Goal: Check status

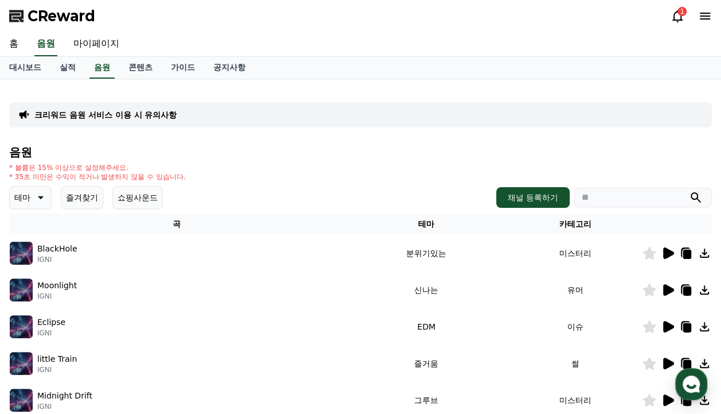
click at [48, 201] on button "테마" at bounding box center [30, 197] width 42 height 23
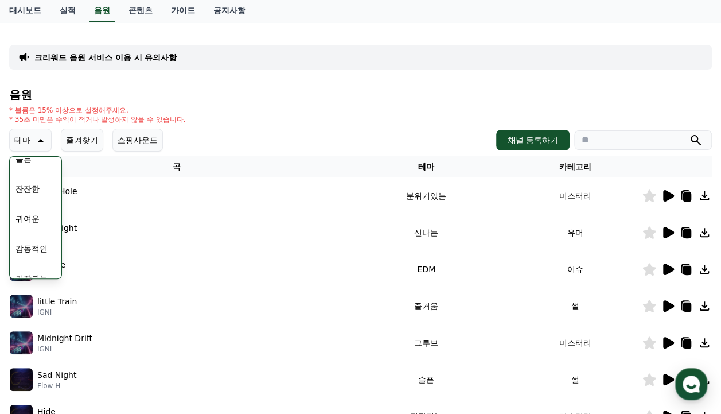
scroll to position [415, 0]
click at [26, 235] on button "귀여운" at bounding box center [27, 232] width 33 height 25
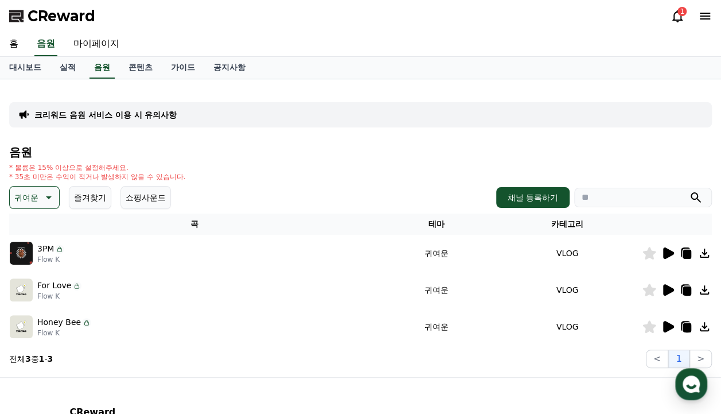
click at [669, 249] on icon at bounding box center [668, 252] width 11 height 11
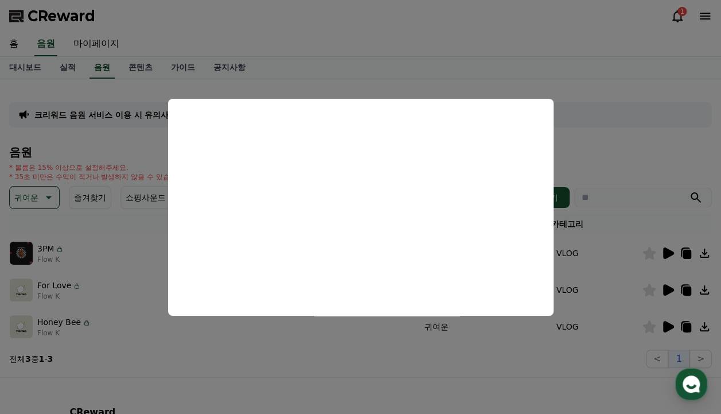
click at [536, 62] on button "close modal" at bounding box center [360, 207] width 721 height 414
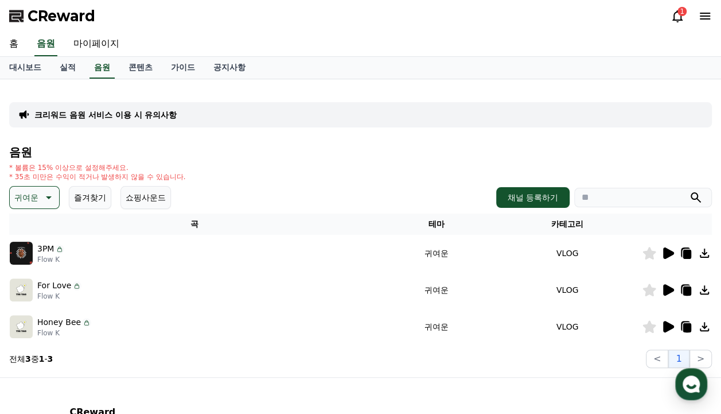
click at [664, 293] on icon at bounding box center [668, 289] width 11 height 11
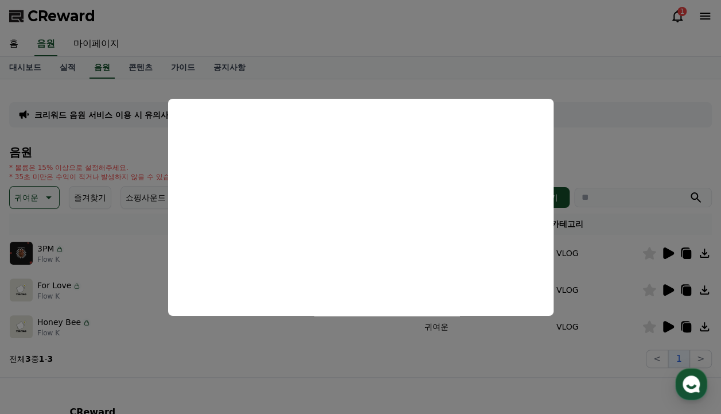
click at [567, 52] on button "close modal" at bounding box center [360, 207] width 721 height 414
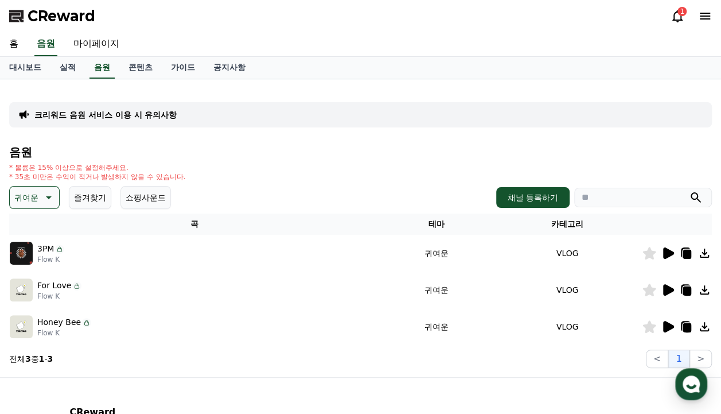
click at [651, 291] on icon at bounding box center [649, 289] width 13 height 13
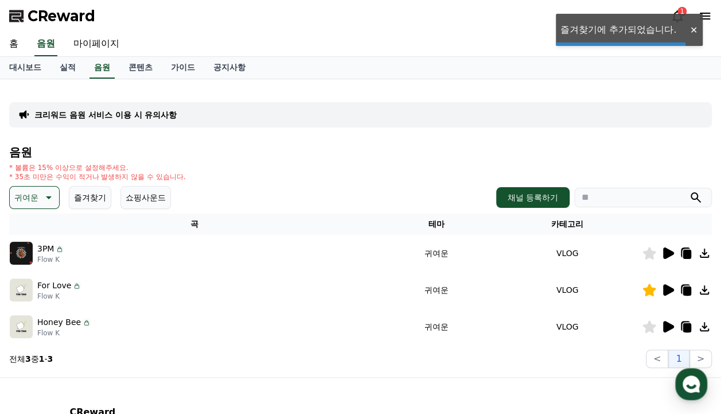
click at [645, 251] on icon at bounding box center [649, 253] width 13 height 13
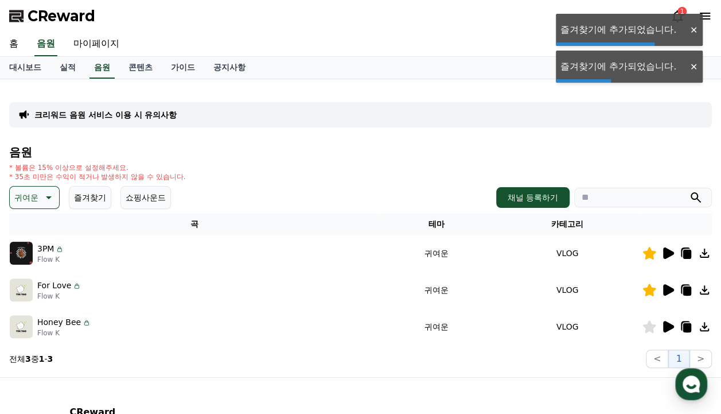
click at [671, 326] on icon at bounding box center [668, 326] width 11 height 11
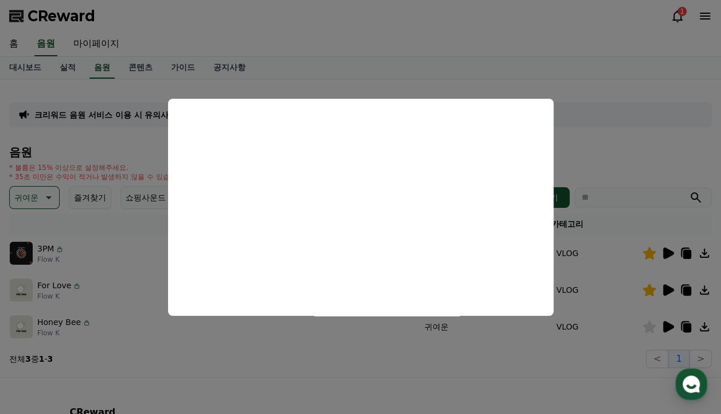
click at [582, 61] on button "close modal" at bounding box center [360, 207] width 721 height 414
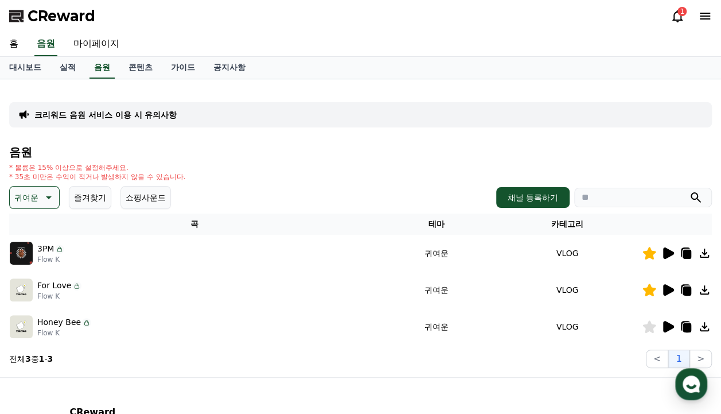
click at [643, 326] on icon at bounding box center [650, 326] width 14 height 13
click at [682, 12] on div "1" at bounding box center [682, 11] width 9 height 9
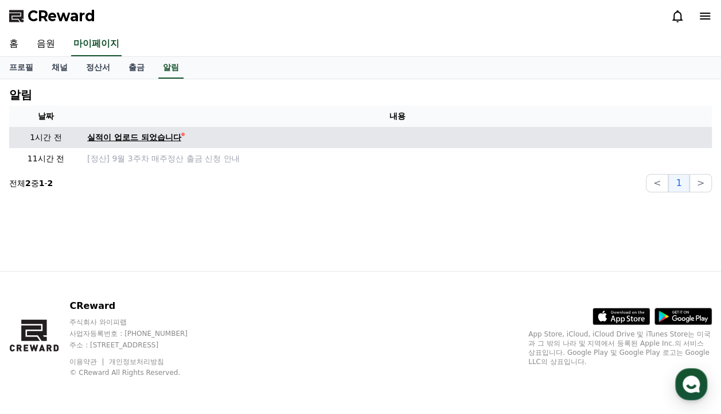
click at [119, 139] on div "실적이 업로드 되었습니다" at bounding box center [134, 137] width 94 height 12
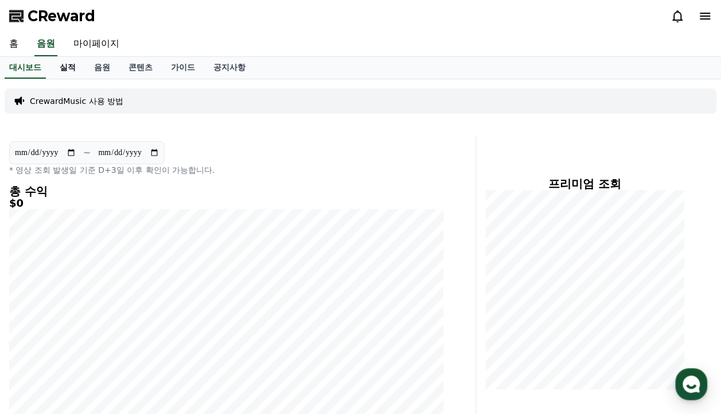
click at [77, 68] on link "실적" at bounding box center [67, 68] width 34 height 22
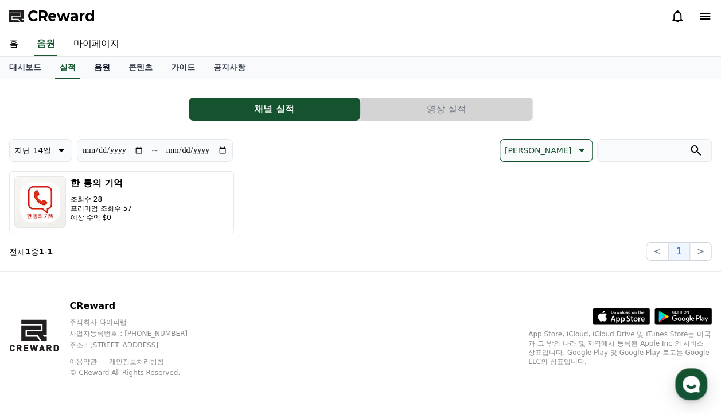
click at [108, 73] on link "음원" at bounding box center [102, 68] width 34 height 22
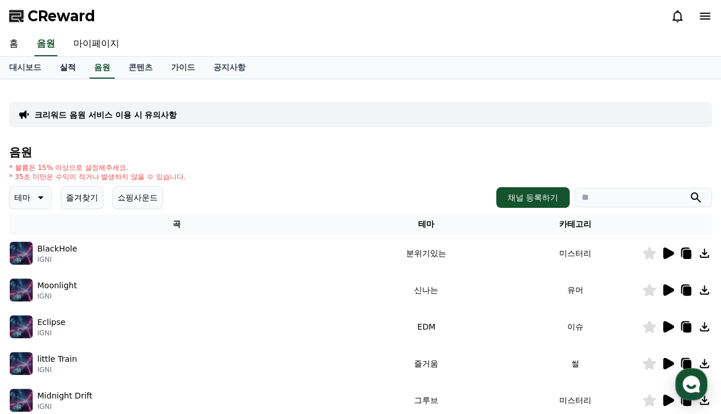
click at [76, 72] on link "실적" at bounding box center [67, 68] width 34 height 22
